Goal: Transaction & Acquisition: Purchase product/service

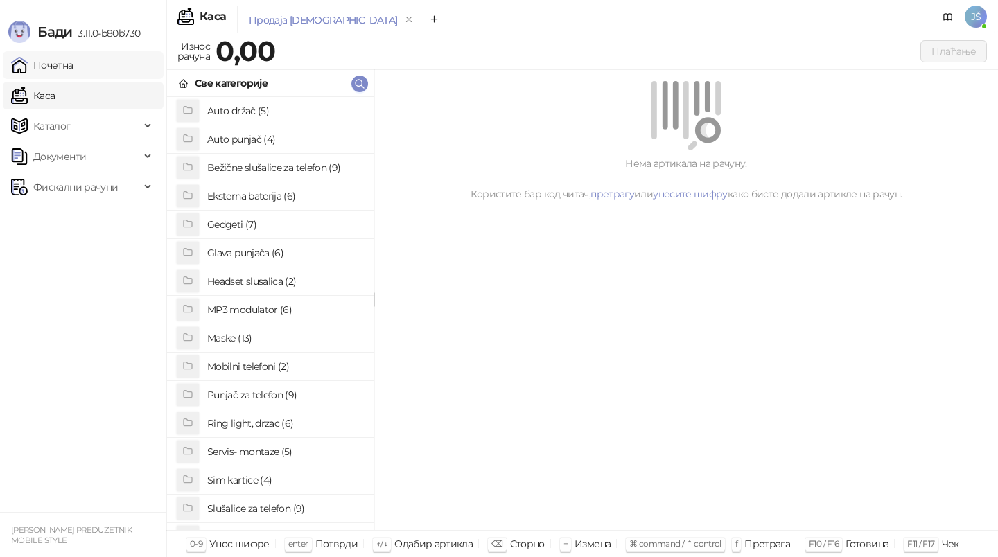
click at [73, 71] on link "Почетна" at bounding box center [42, 65] width 62 height 28
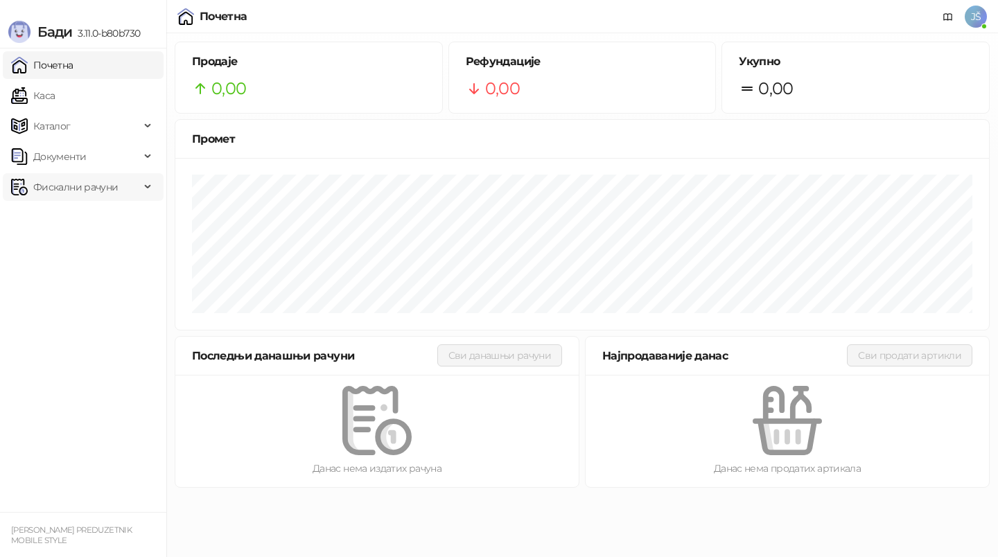
click at [96, 179] on span "Фискални рачуни" at bounding box center [75, 187] width 85 height 28
click at [90, 239] on link "По данима" at bounding box center [53, 248] width 73 height 28
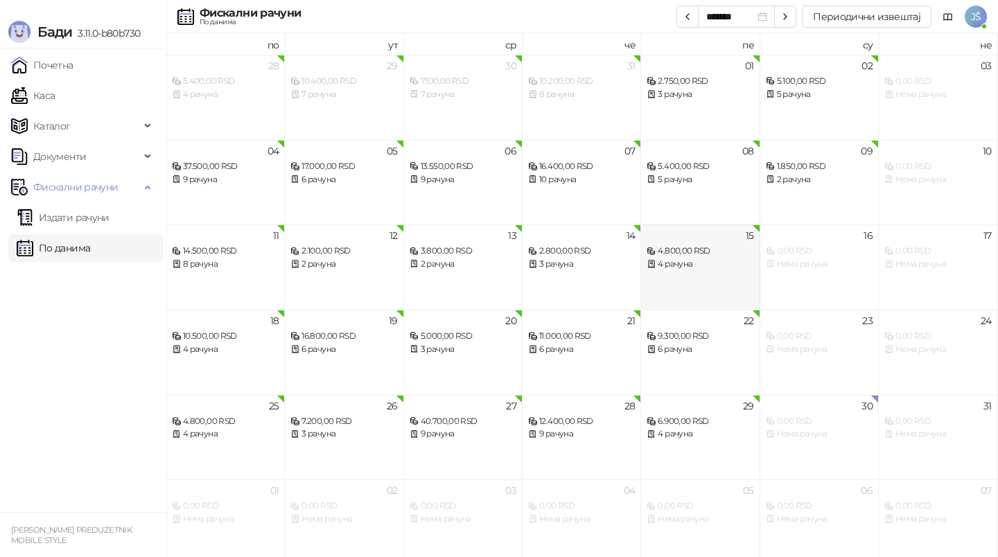
click at [740, 259] on div "4 рачуна" at bounding box center [700, 264] width 107 height 13
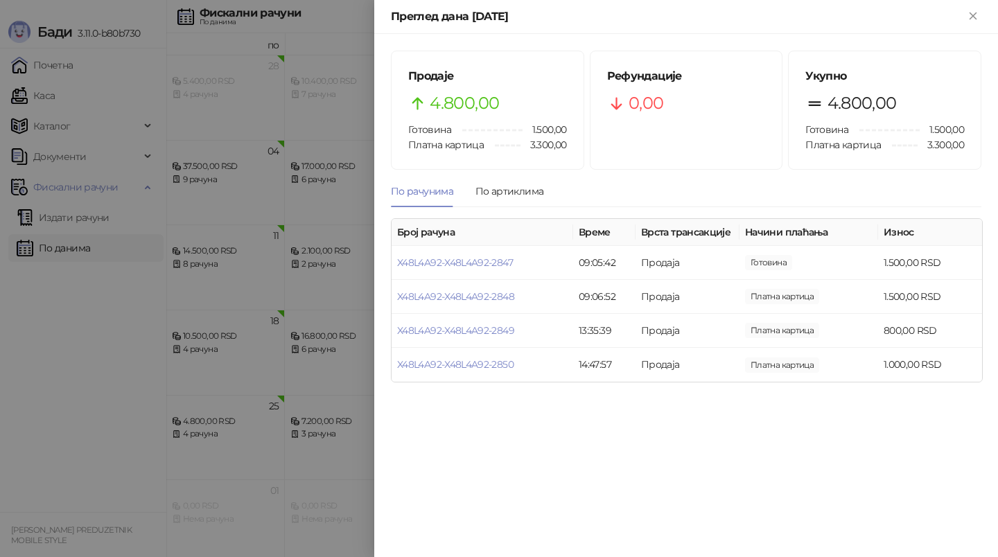
click at [110, 314] on div at bounding box center [499, 278] width 998 height 557
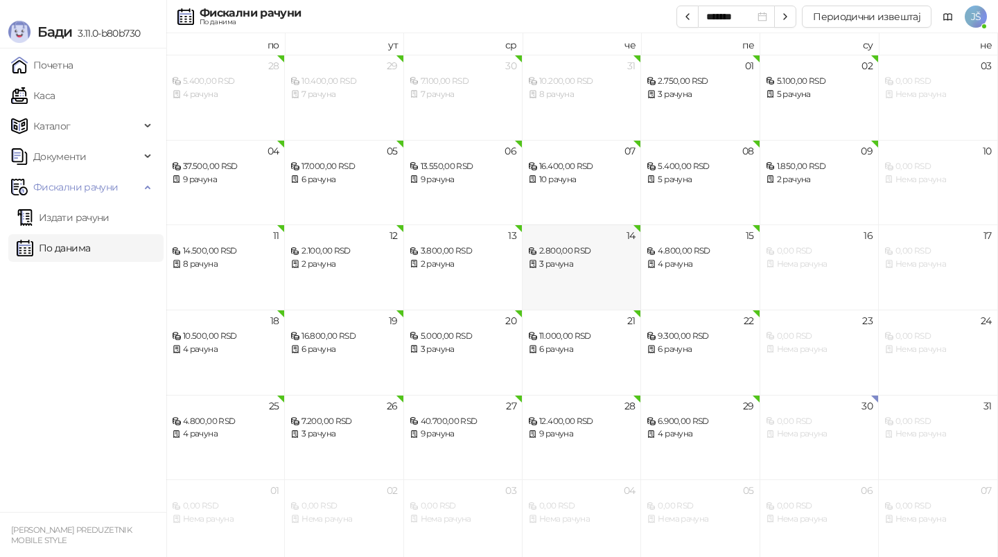
click at [581, 276] on div "14 2.800,00 RSD 3 рачуна" at bounding box center [582, 267] width 119 height 85
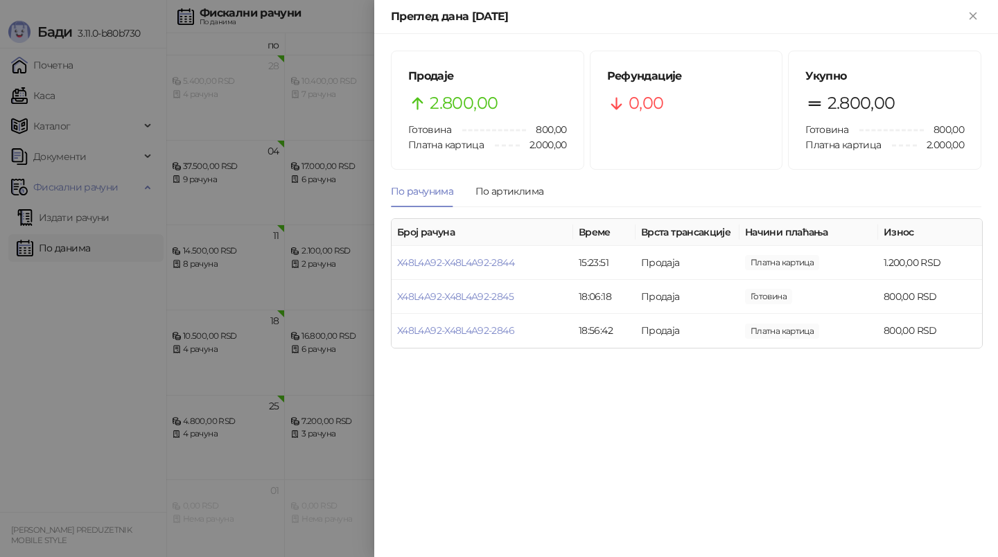
click at [67, 453] on div at bounding box center [499, 278] width 998 height 557
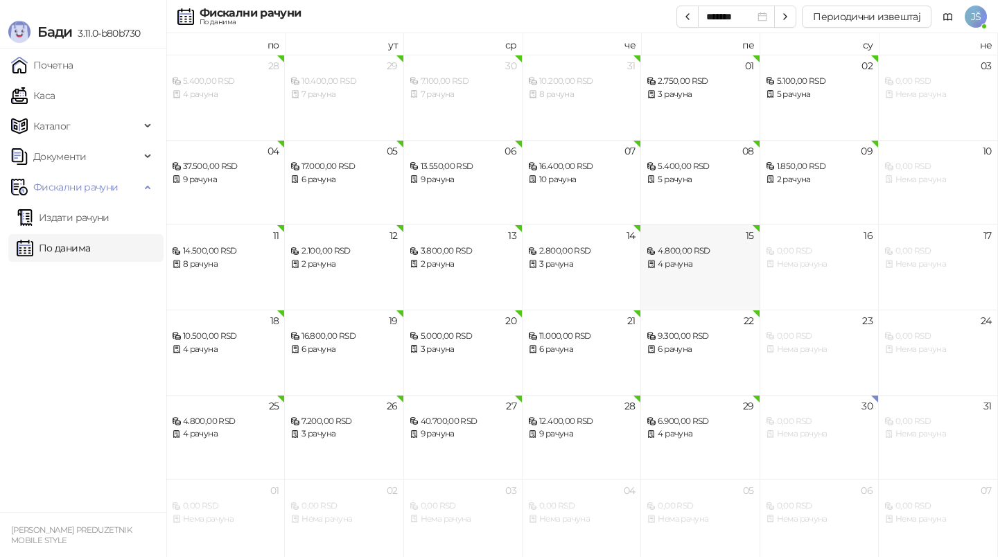
click at [717, 279] on div "15 4.800,00 RSD 4 рачуна" at bounding box center [700, 267] width 119 height 85
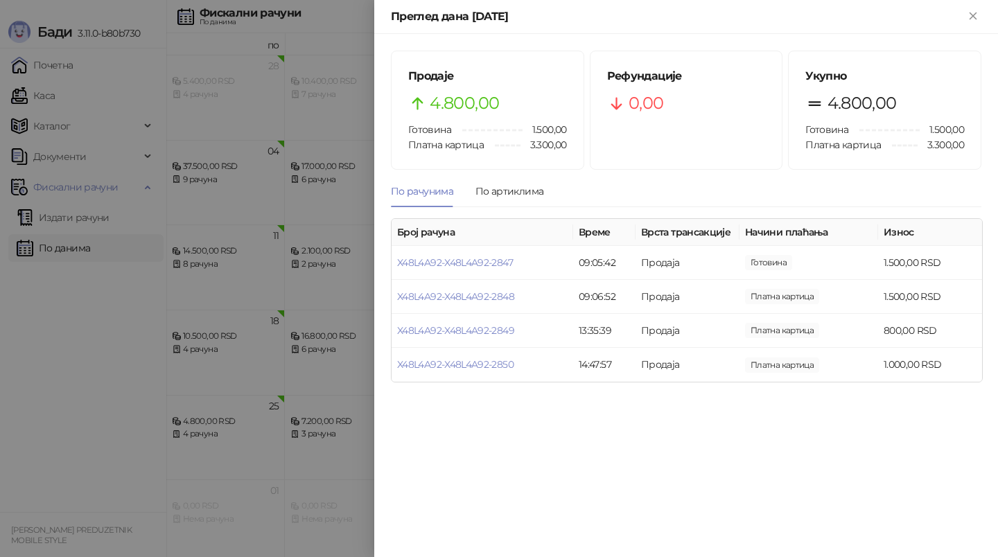
click at [49, 466] on div at bounding box center [499, 278] width 998 height 557
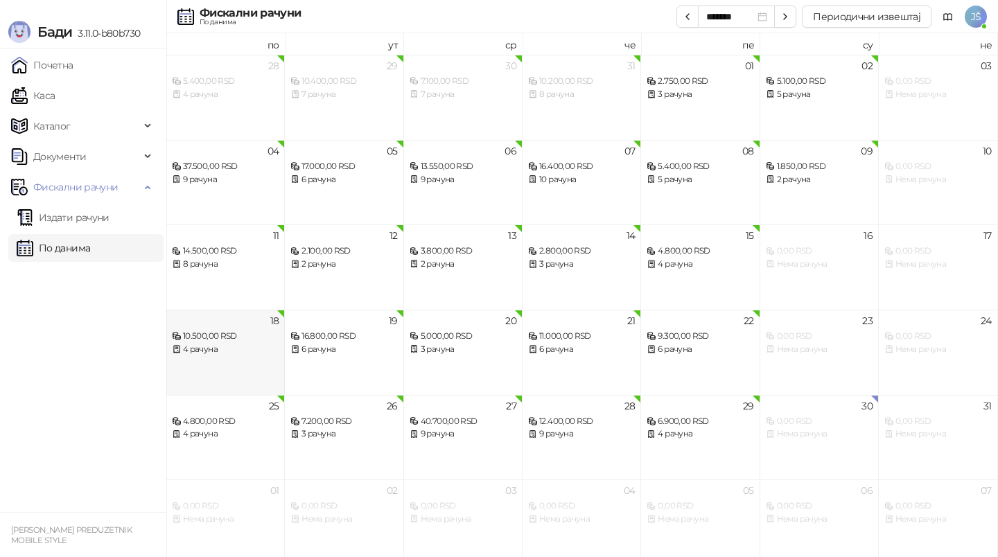
click at [250, 377] on div "18 10.500,00 RSD 4 рачуна" at bounding box center [225, 352] width 119 height 85
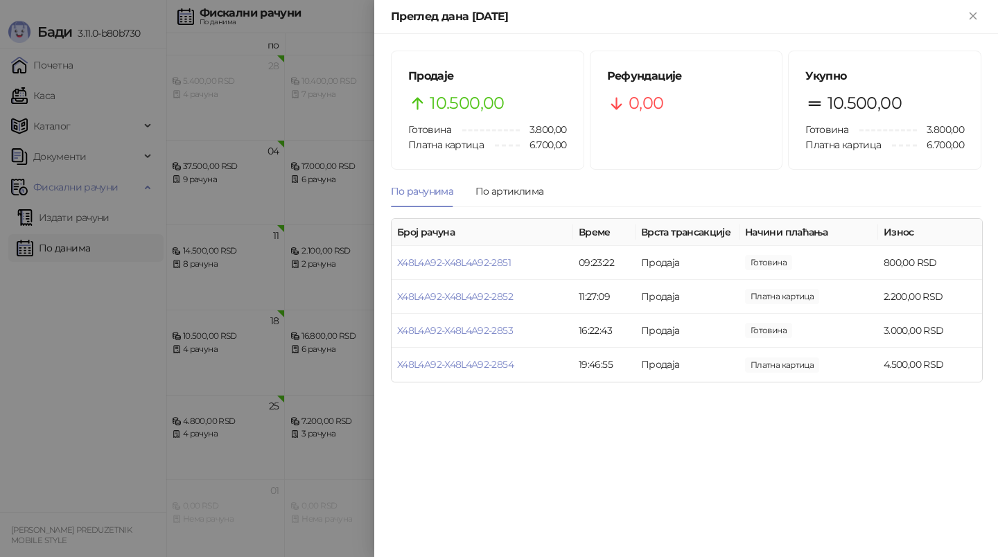
click at [89, 340] on div at bounding box center [499, 278] width 998 height 557
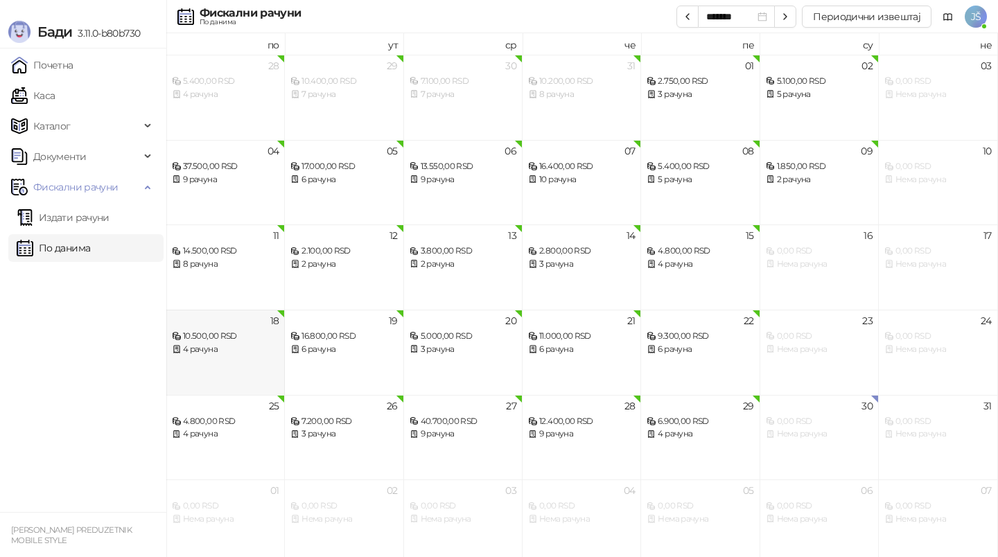
click at [253, 362] on div "18 10.500,00 RSD 4 рачуна" at bounding box center [225, 352] width 119 height 85
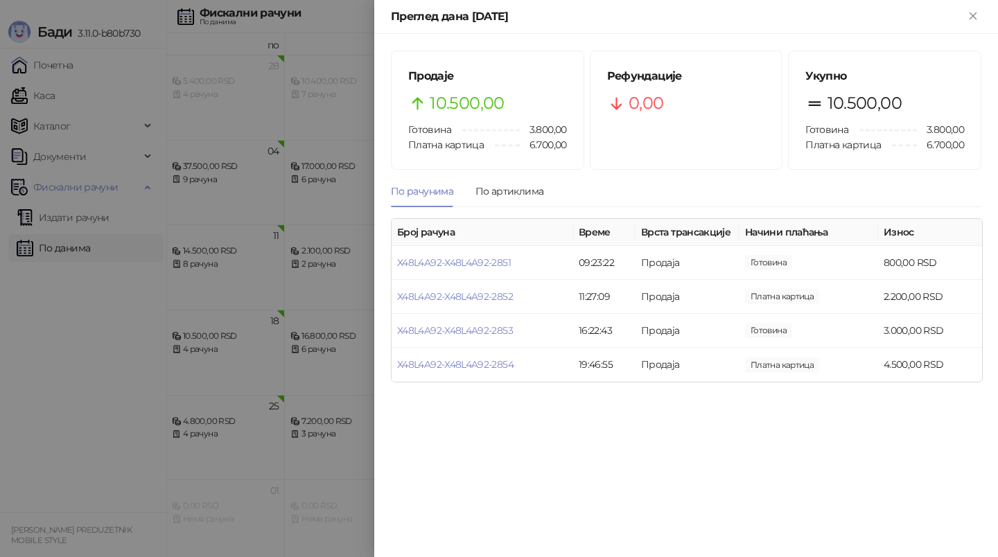
click at [172, 381] on div at bounding box center [499, 278] width 998 height 557
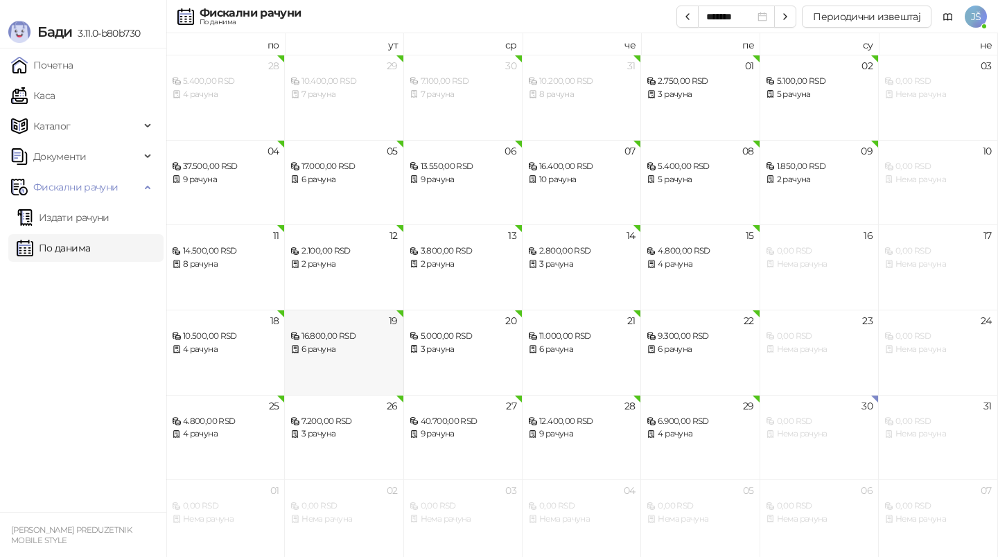
click at [358, 360] on div "19 16.800,00 RSD 6 рачуна" at bounding box center [344, 352] width 119 height 85
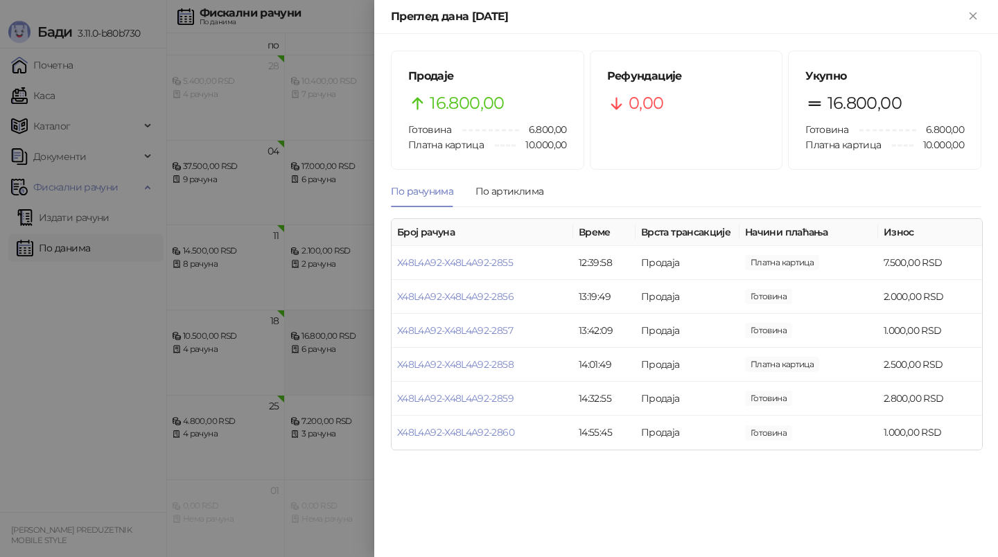
click at [358, 360] on div at bounding box center [499, 278] width 998 height 557
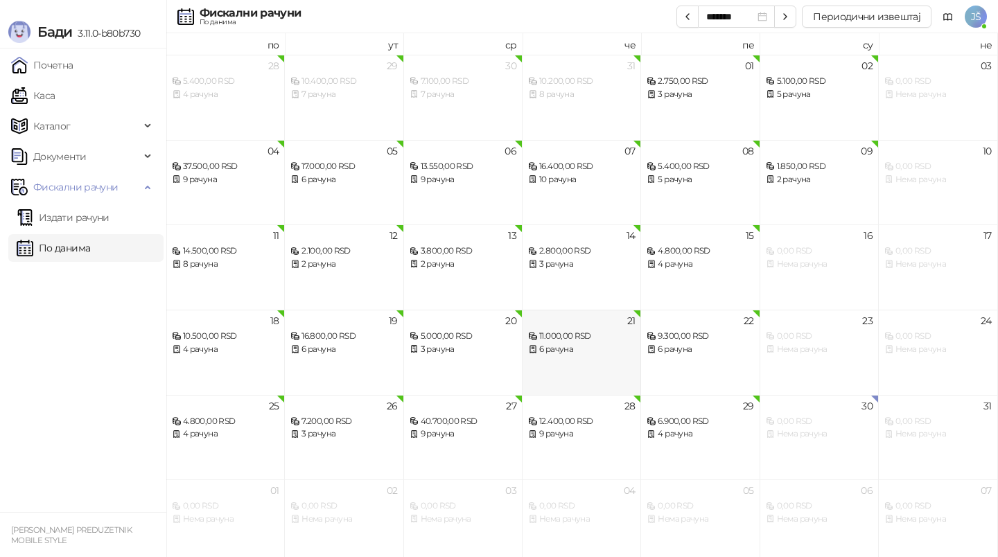
click at [523, 376] on div "21 11.000,00 RSD 6 рачуна" at bounding box center [582, 352] width 119 height 85
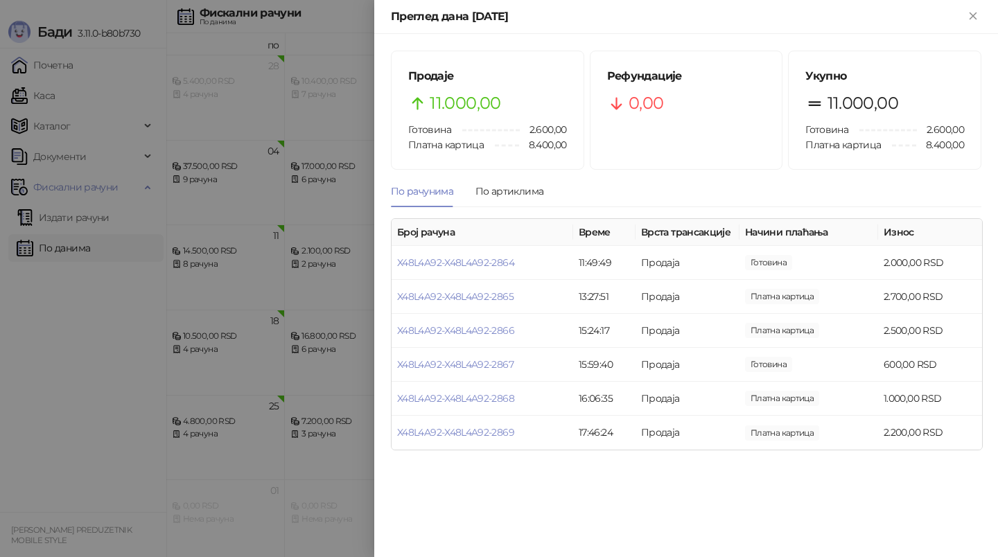
click at [324, 380] on div at bounding box center [499, 278] width 998 height 557
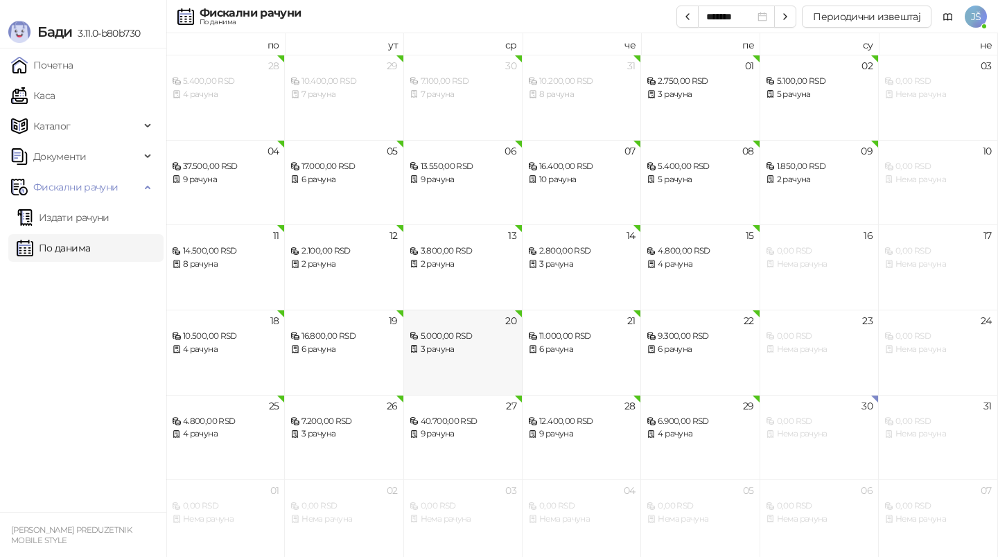
click at [498, 347] on div "3 рачуна" at bounding box center [463, 349] width 107 height 13
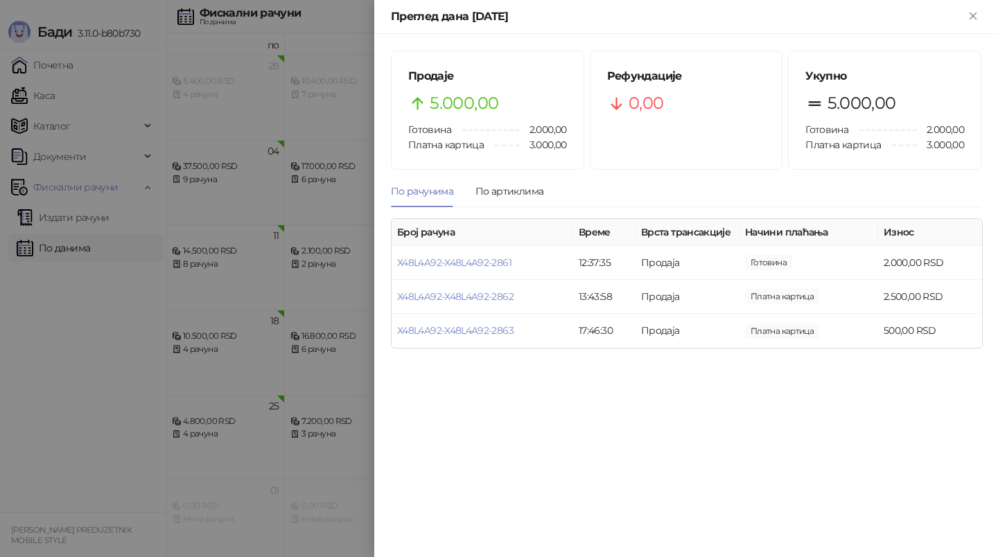
click at [231, 362] on div at bounding box center [499, 278] width 998 height 557
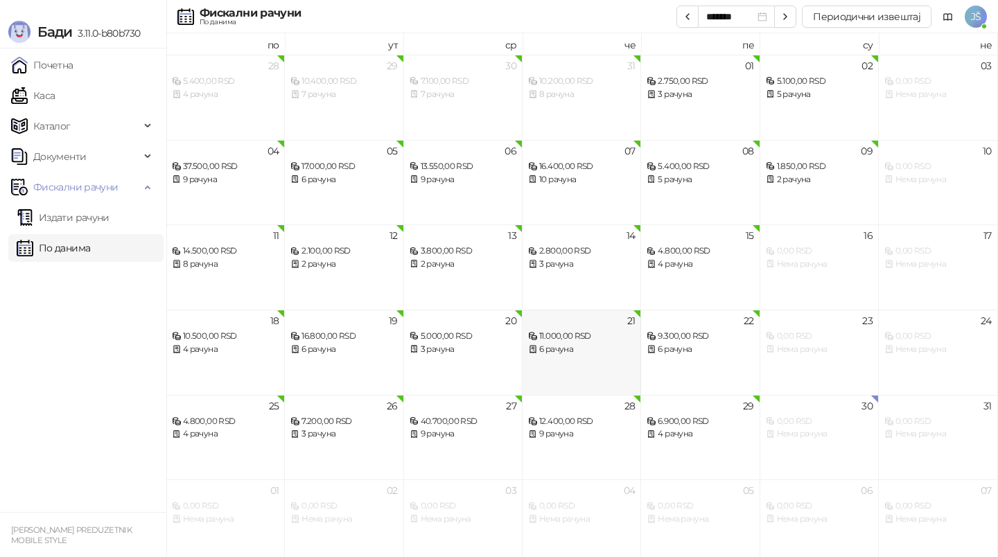
click at [593, 355] on div "6 рачуна" at bounding box center [581, 349] width 107 height 13
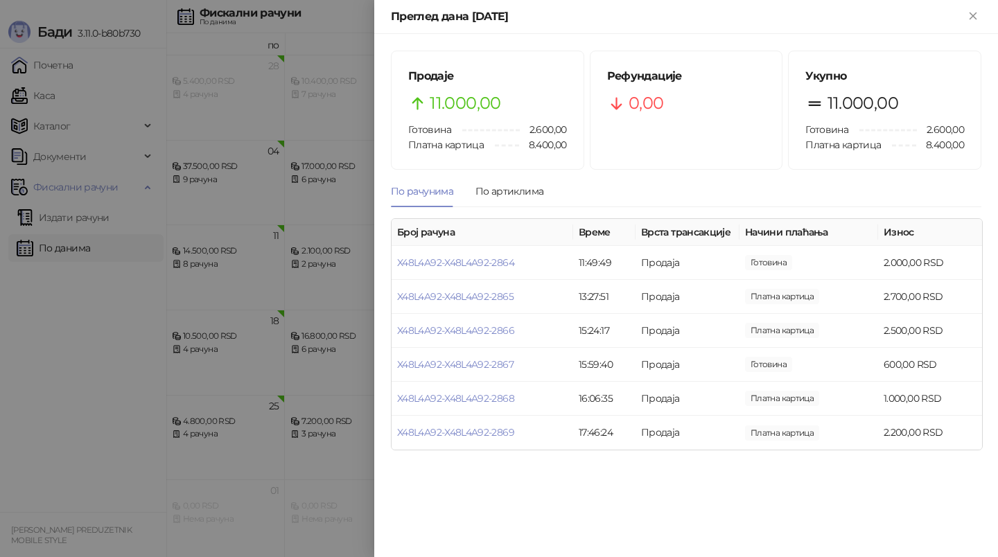
click at [254, 392] on div at bounding box center [499, 278] width 998 height 557
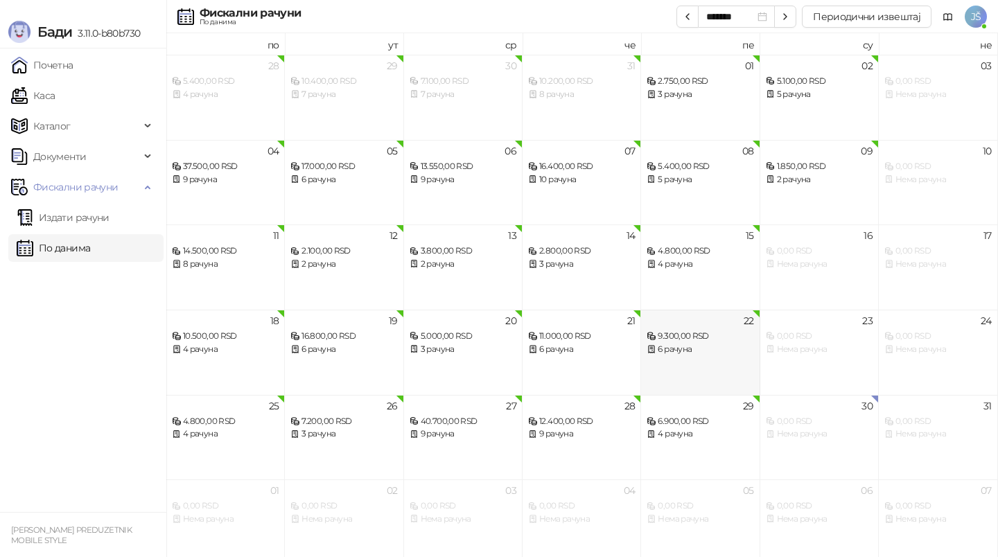
click at [706, 344] on div "6 рачуна" at bounding box center [700, 349] width 107 height 13
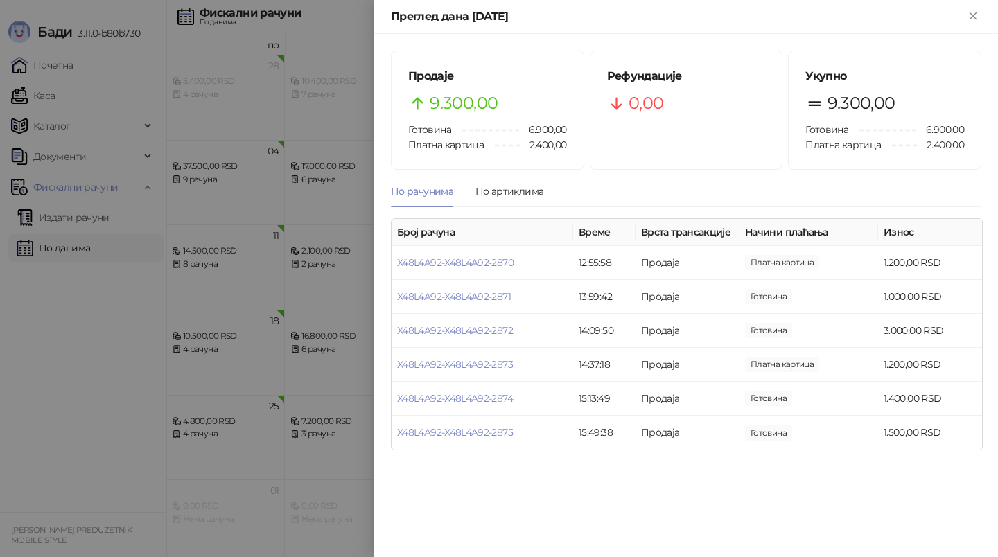
click at [200, 456] on div at bounding box center [499, 278] width 998 height 557
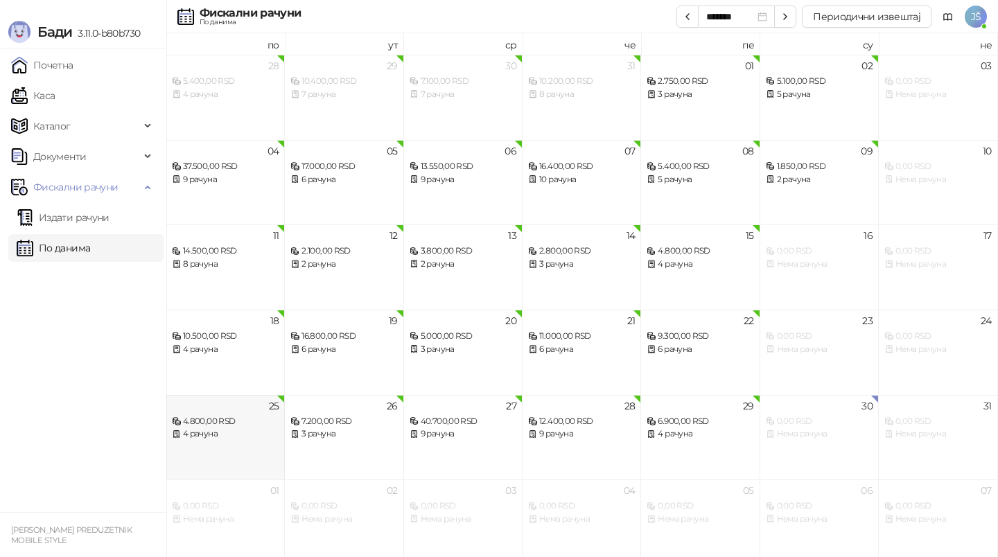
click at [224, 409] on div "4.800,00 RSD 4 рачуна" at bounding box center [225, 421] width 107 height 40
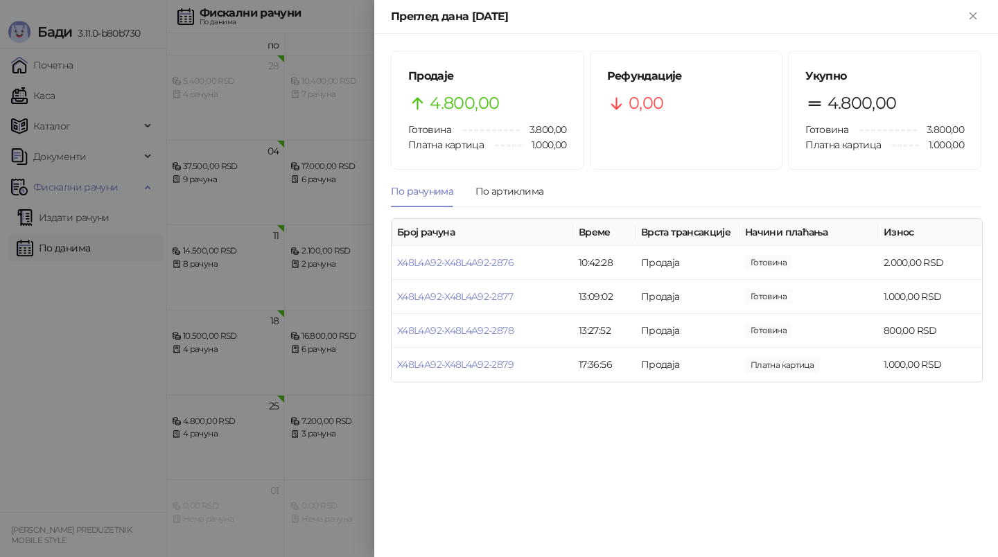
click at [143, 348] on div at bounding box center [499, 278] width 998 height 557
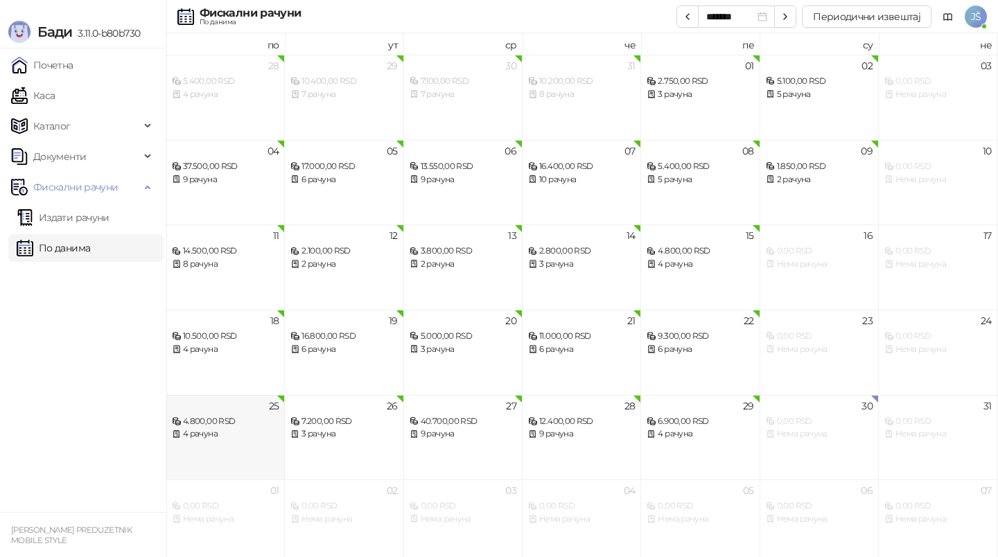
click at [234, 458] on div "25 4.800,00 RSD 4 рачуна" at bounding box center [225, 437] width 119 height 85
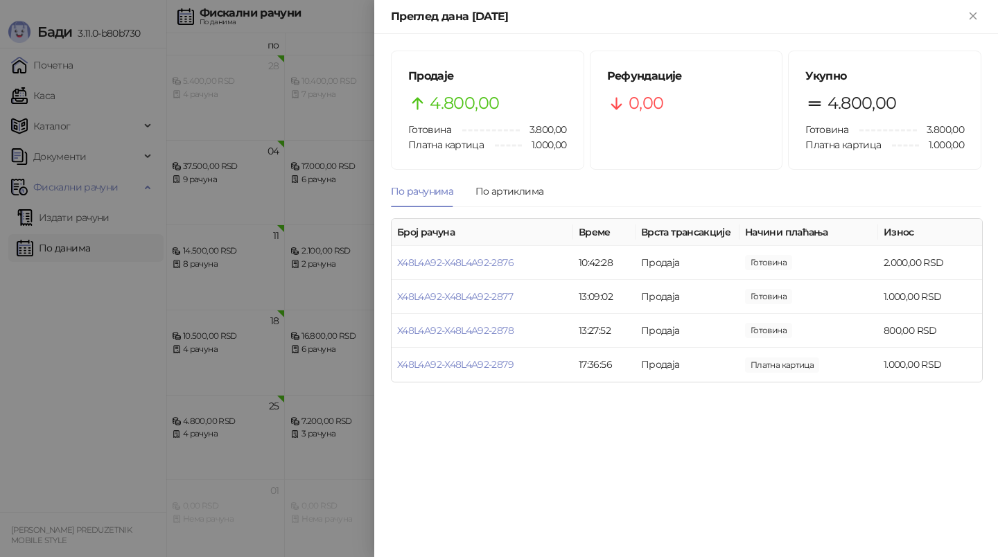
click at [100, 342] on div at bounding box center [499, 278] width 998 height 557
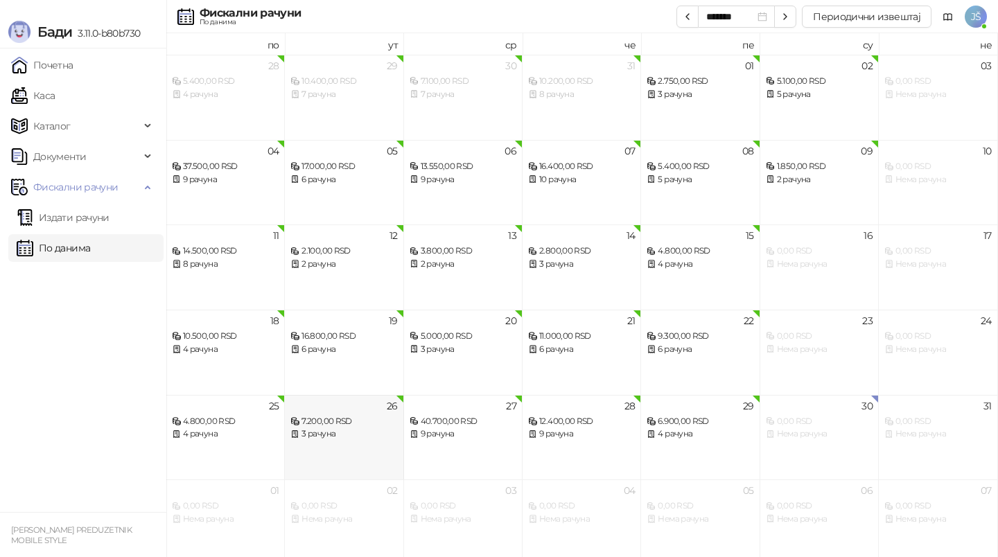
click at [308, 458] on div "26 7.200,00 RSD 3 рачуна" at bounding box center [344, 437] width 119 height 85
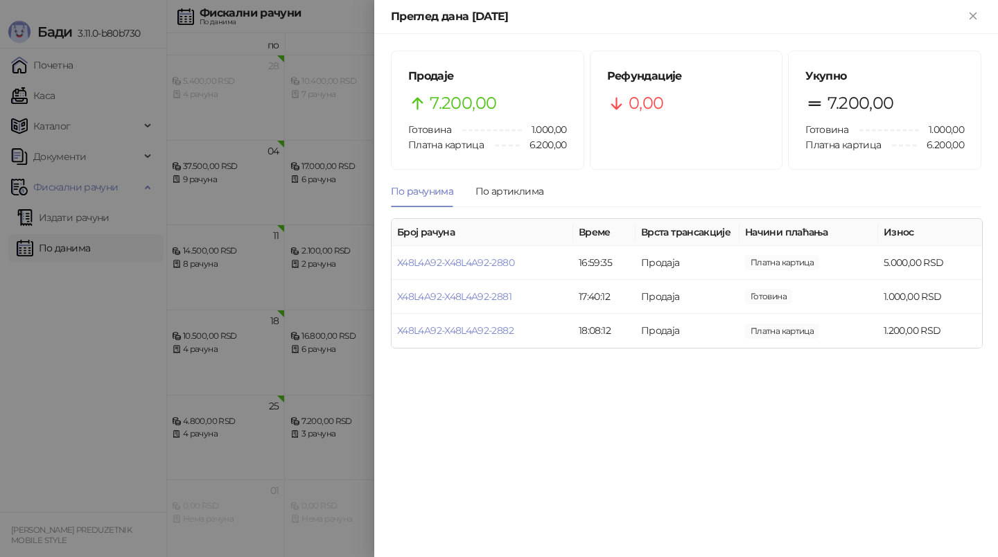
click at [307, 457] on div at bounding box center [499, 278] width 998 height 557
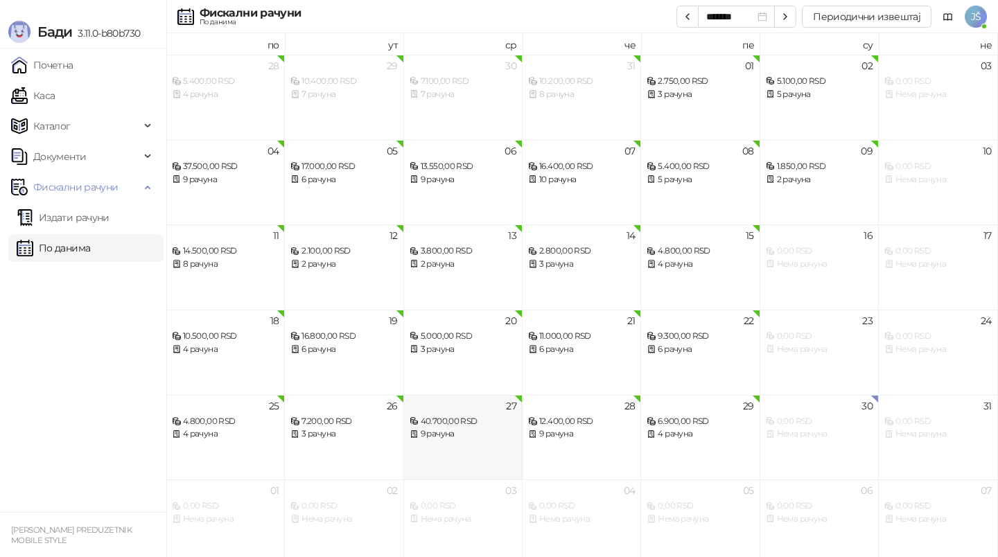
click at [426, 444] on div "27 40.700,00 RSD 9 рачуна" at bounding box center [463, 437] width 119 height 85
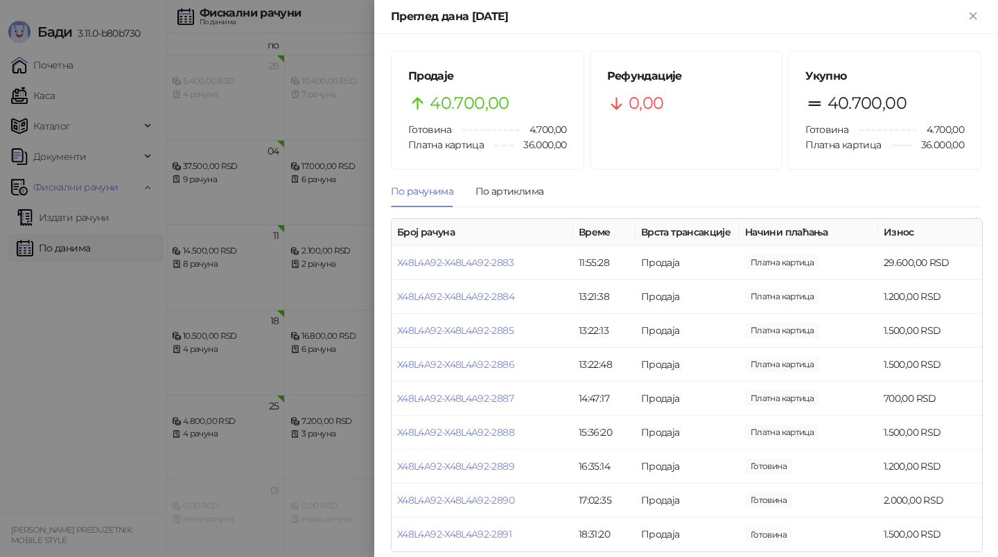
click at [199, 363] on div at bounding box center [499, 278] width 998 height 557
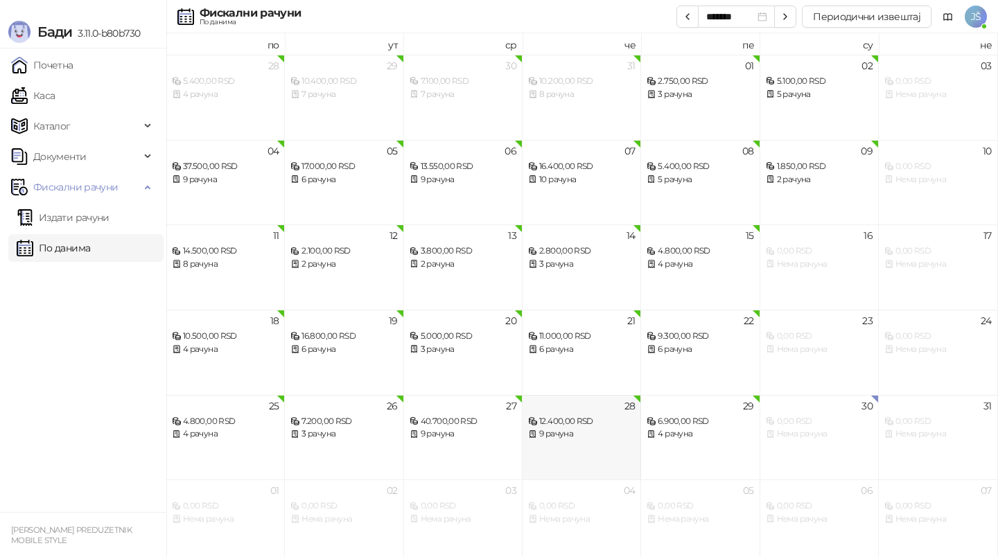
click at [552, 434] on div "9 рачуна" at bounding box center [581, 434] width 107 height 13
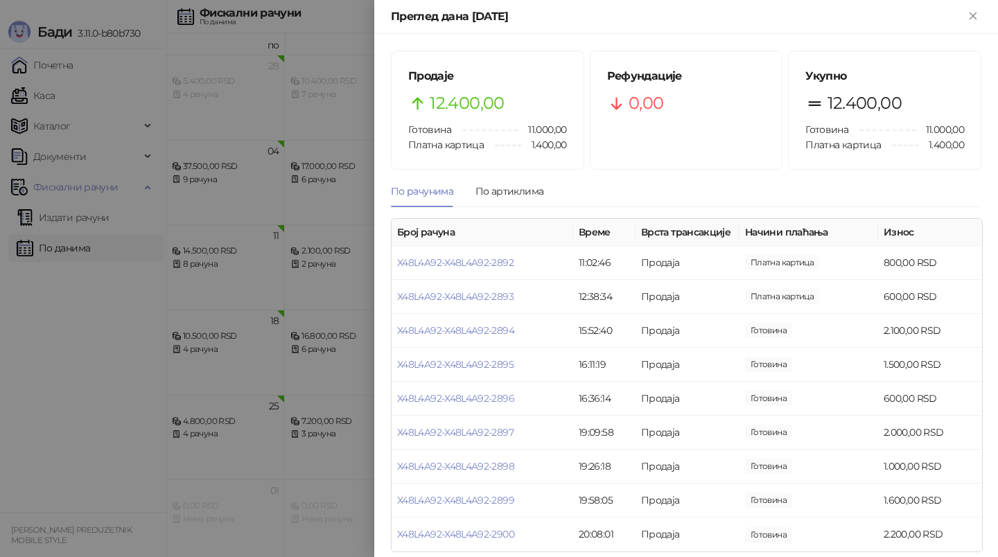
click at [202, 472] on div at bounding box center [499, 278] width 998 height 557
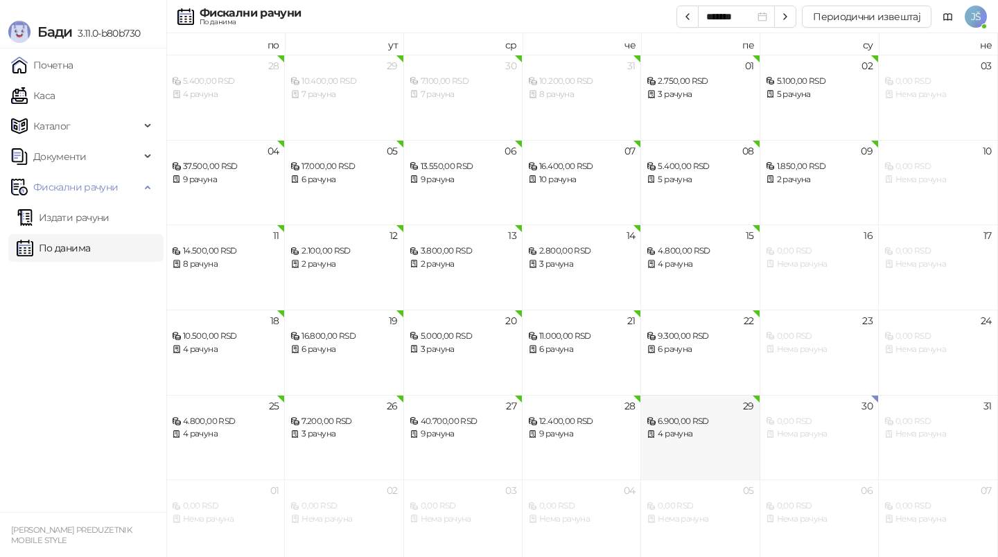
click at [704, 428] on div "4 рачуна" at bounding box center [700, 434] width 107 height 13
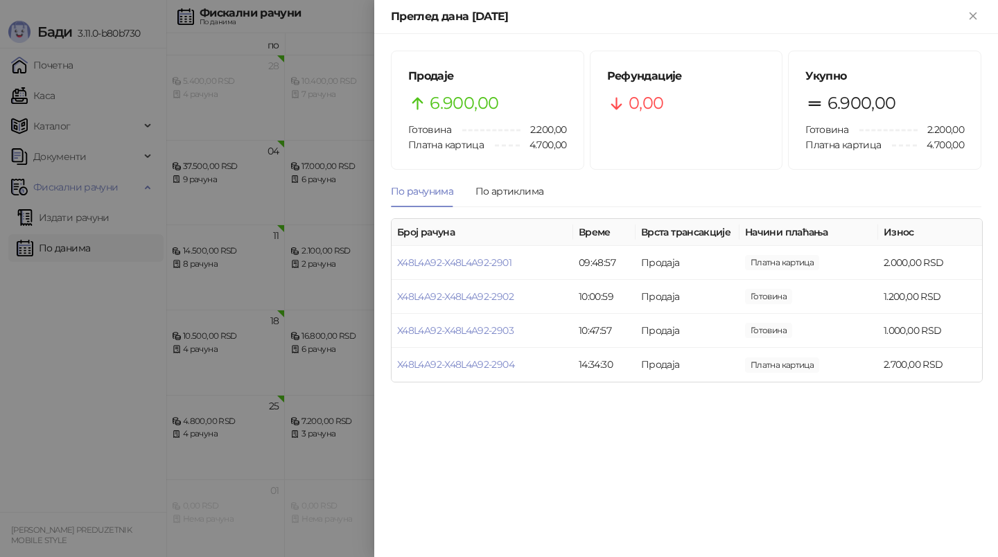
click at [71, 277] on div at bounding box center [499, 278] width 998 height 557
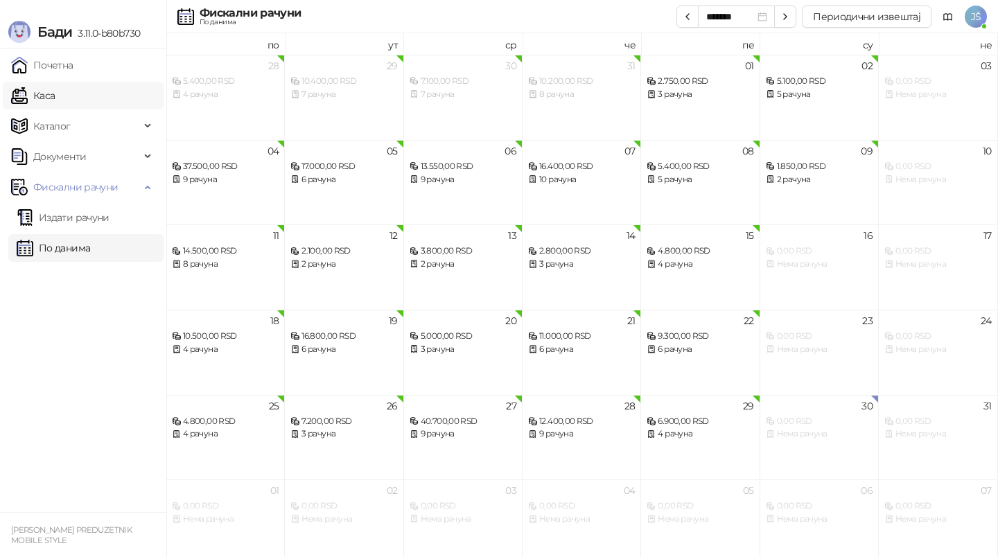
click at [55, 94] on link "Каса" at bounding box center [33, 96] width 44 height 28
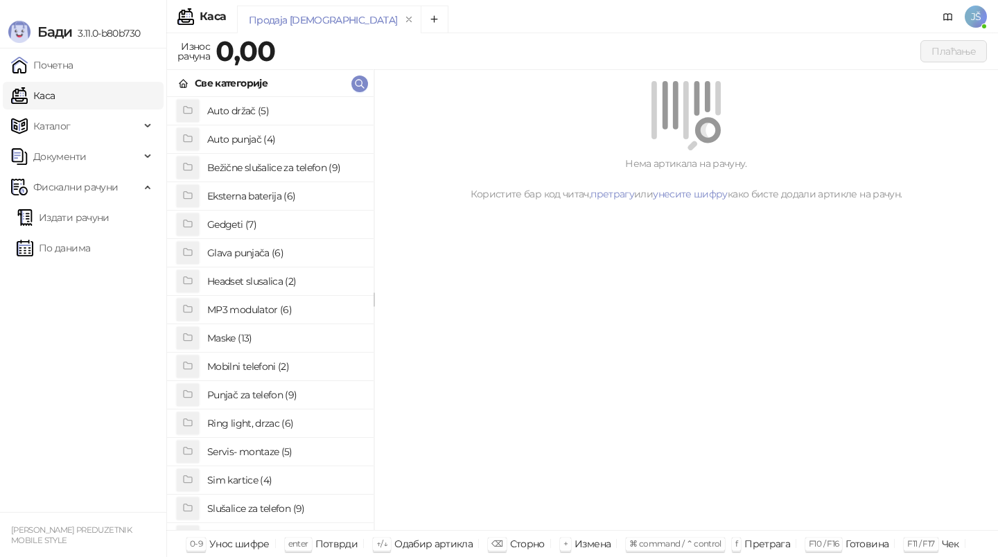
click at [270, 342] on h4 "Maske (13)" at bounding box center [284, 338] width 155 height 22
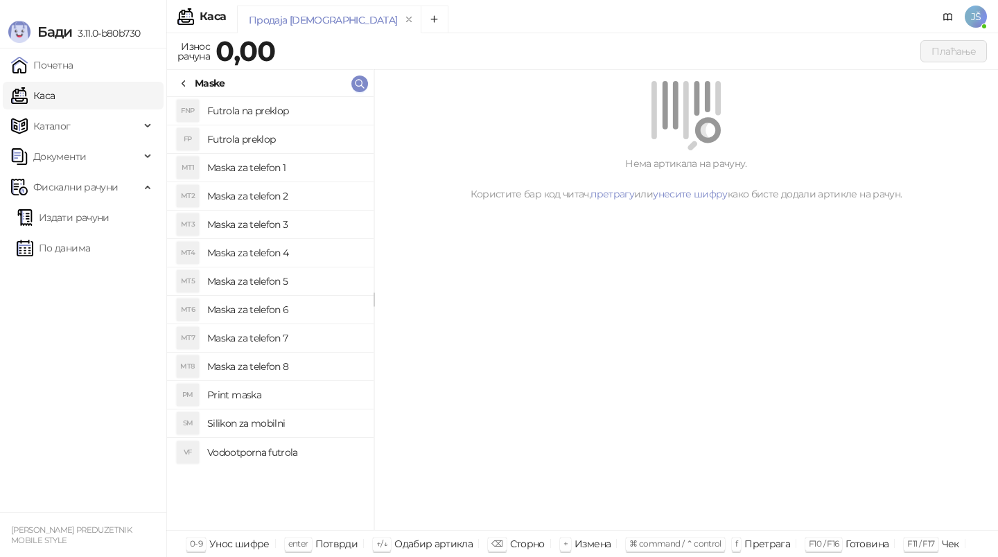
click at [301, 196] on h4 "Maska za telefon 2" at bounding box center [284, 196] width 155 height 22
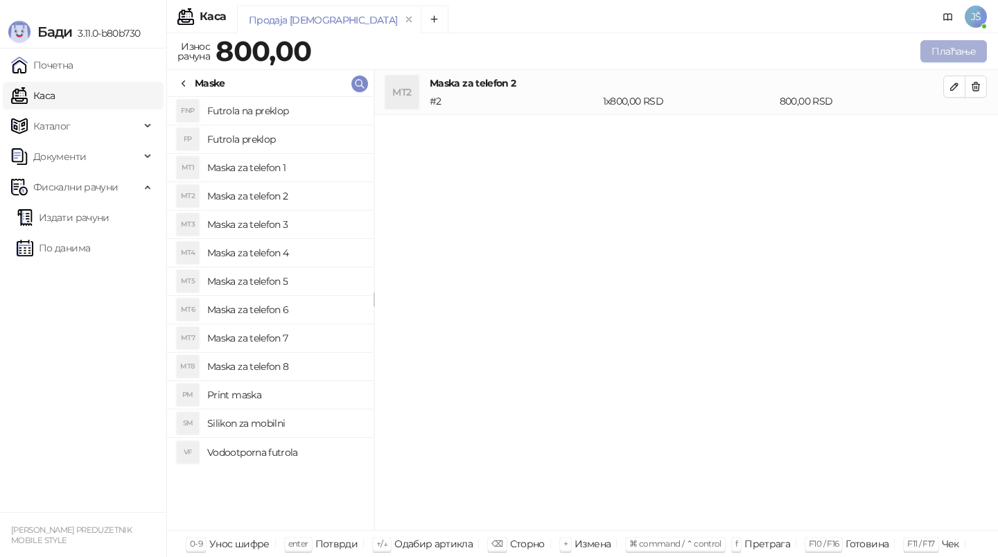
click at [958, 55] on button "Плаћање" at bounding box center [953, 51] width 67 height 22
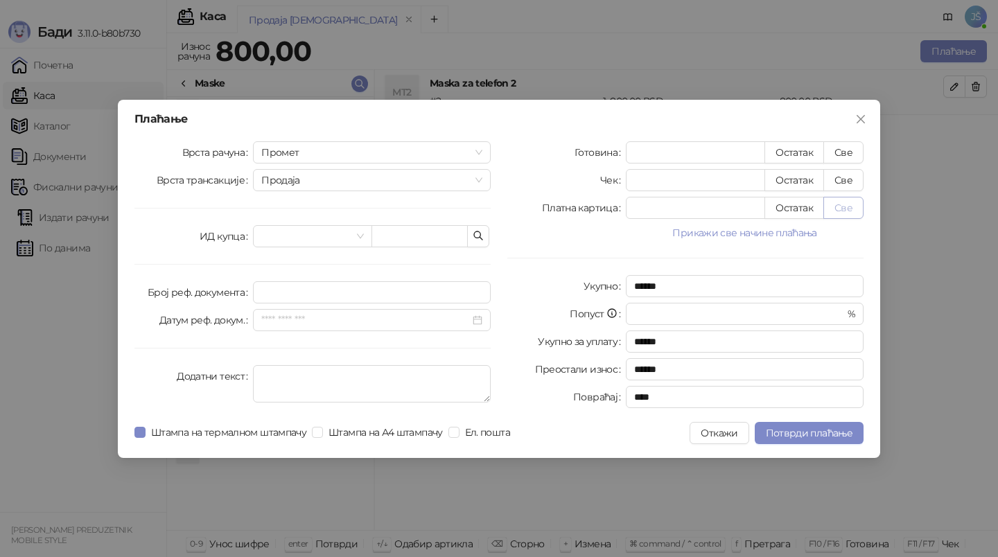
click at [837, 202] on button "Све" at bounding box center [843, 208] width 40 height 22
type input "***"
type input "****"
click at [786, 437] on span "Потврди плаћање" at bounding box center [809, 433] width 87 height 12
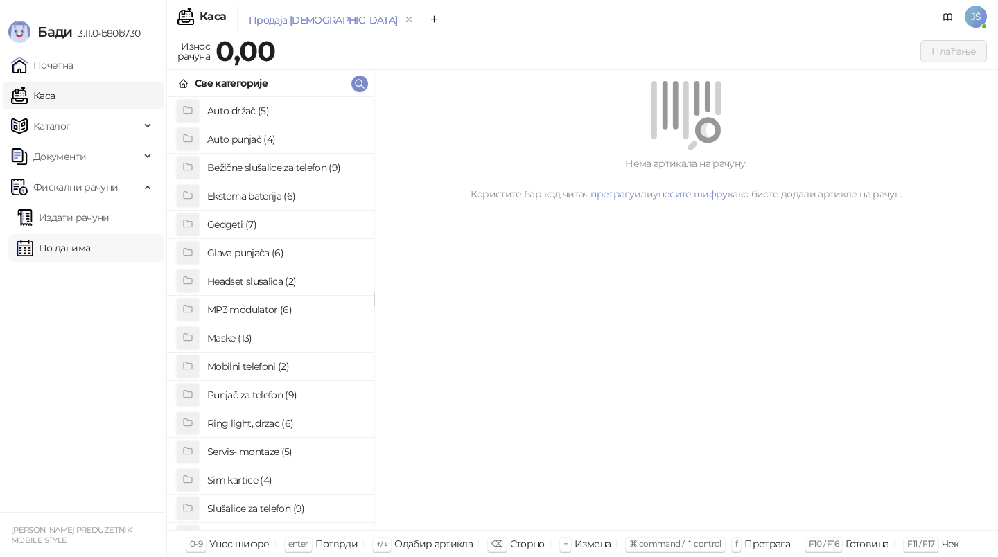
click at [90, 245] on link "По данима" at bounding box center [53, 248] width 73 height 28
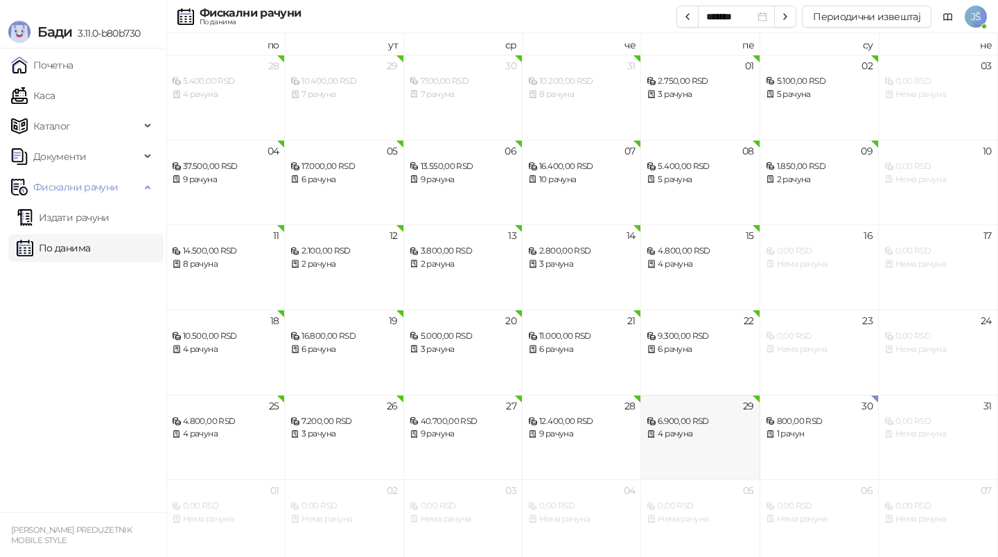
click at [680, 455] on div "29 6.900,00 RSD 4 рачуна" at bounding box center [700, 437] width 119 height 85
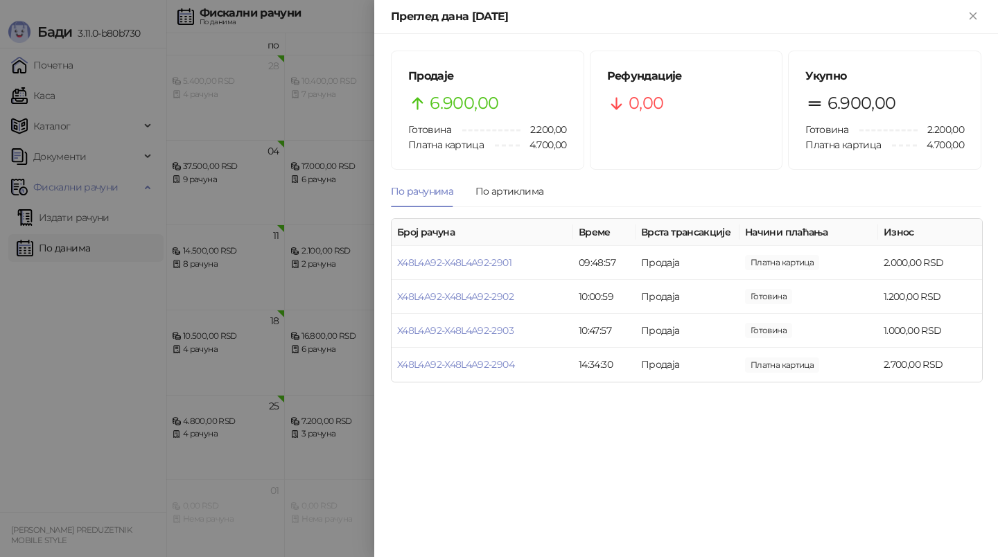
click at [243, 399] on div at bounding box center [499, 278] width 998 height 557
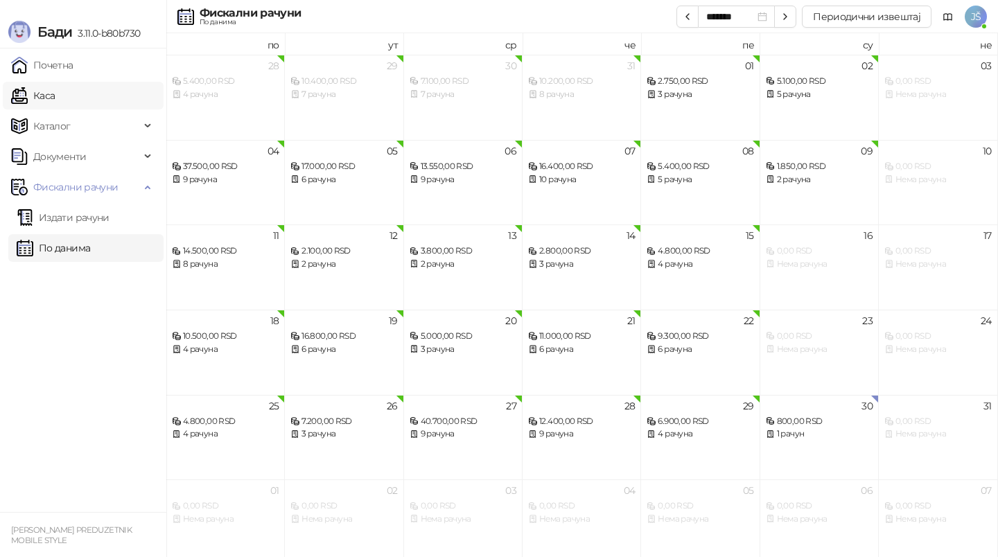
click at [55, 85] on link "Каса" at bounding box center [33, 96] width 44 height 28
